Goal: Task Accomplishment & Management: Manage account settings

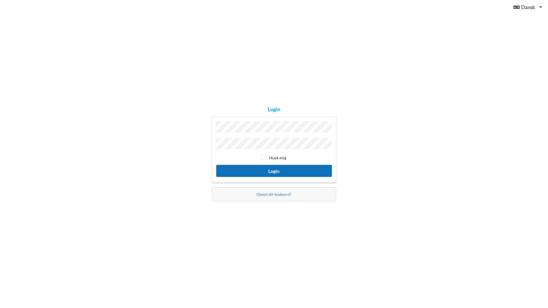
click at [274, 170] on button "Login" at bounding box center [274, 171] width 116 height 12
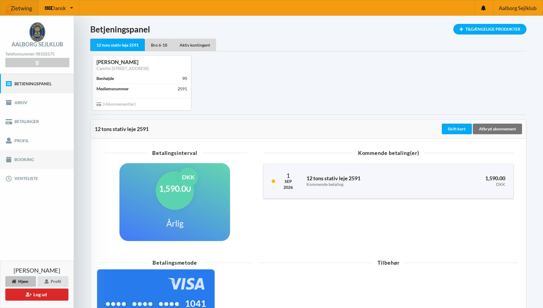
click at [22, 160] on link "Booking" at bounding box center [37, 159] width 74 height 19
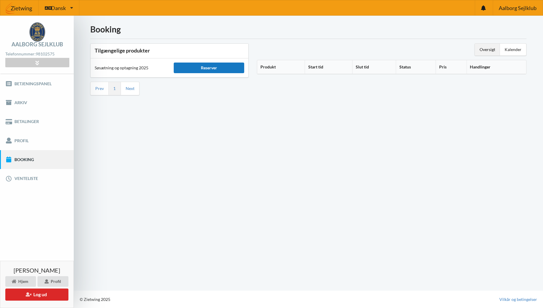
click at [203, 68] on div "Reserver" at bounding box center [209, 68] width 71 height 11
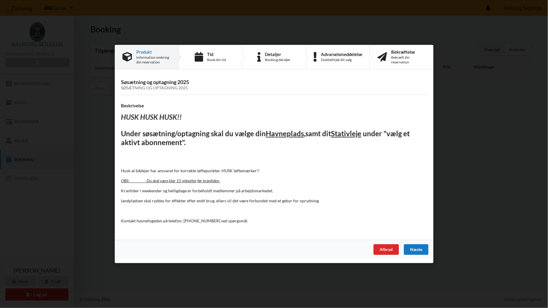
click at [411, 250] on div "Næste" at bounding box center [416, 249] width 24 height 11
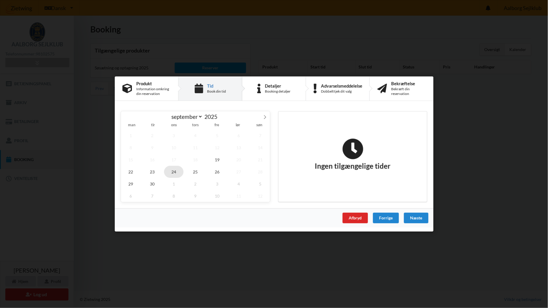
click at [174, 171] on span "24" at bounding box center [173, 172] width 19 height 12
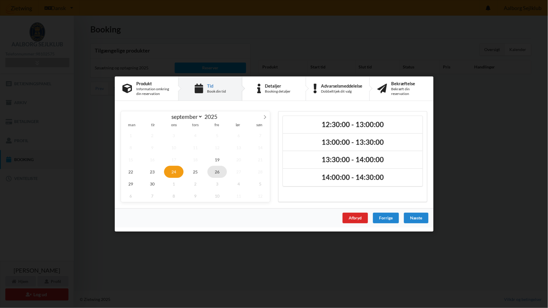
click at [216, 172] on span "26" at bounding box center [216, 172] width 19 height 12
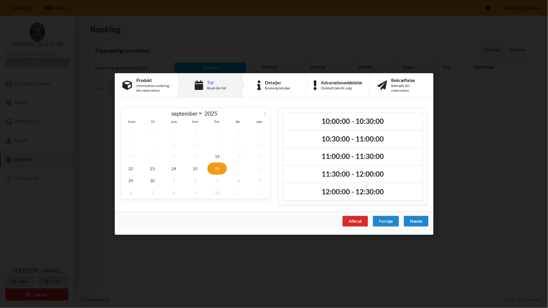
click at [265, 112] on icon at bounding box center [265, 114] width 4 height 4
select select "9"
click at [195, 131] on span "2" at bounding box center [195, 132] width 19 height 12
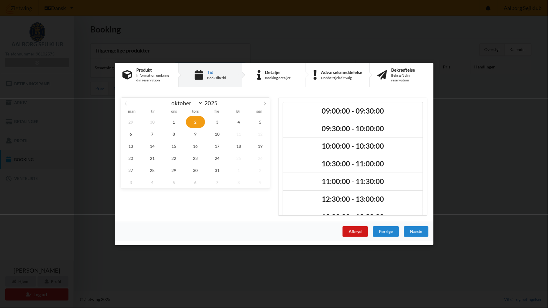
click at [356, 227] on div "Afbryd" at bounding box center [354, 231] width 25 height 11
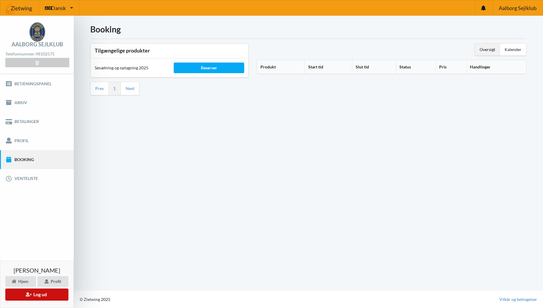
click at [39, 294] on button "Log ud" at bounding box center [36, 294] width 63 height 12
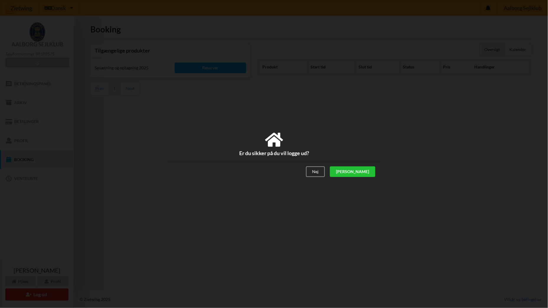
click at [366, 171] on div "[PERSON_NAME]" at bounding box center [351, 172] width 45 height 11
